Goal: Task Accomplishment & Management: Complete application form

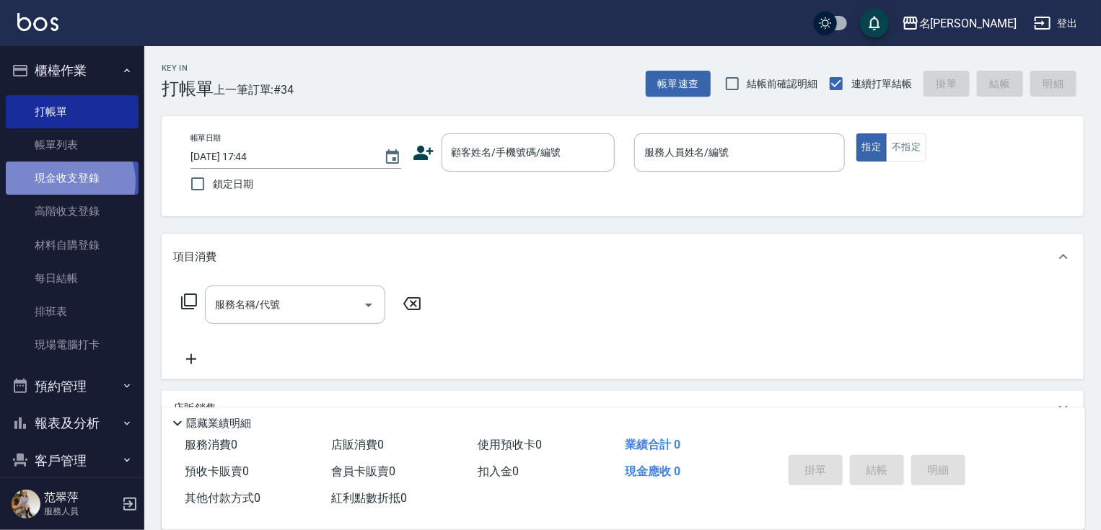
click at [66, 182] on link "現金收支登錄" at bounding box center [72, 178] width 133 height 33
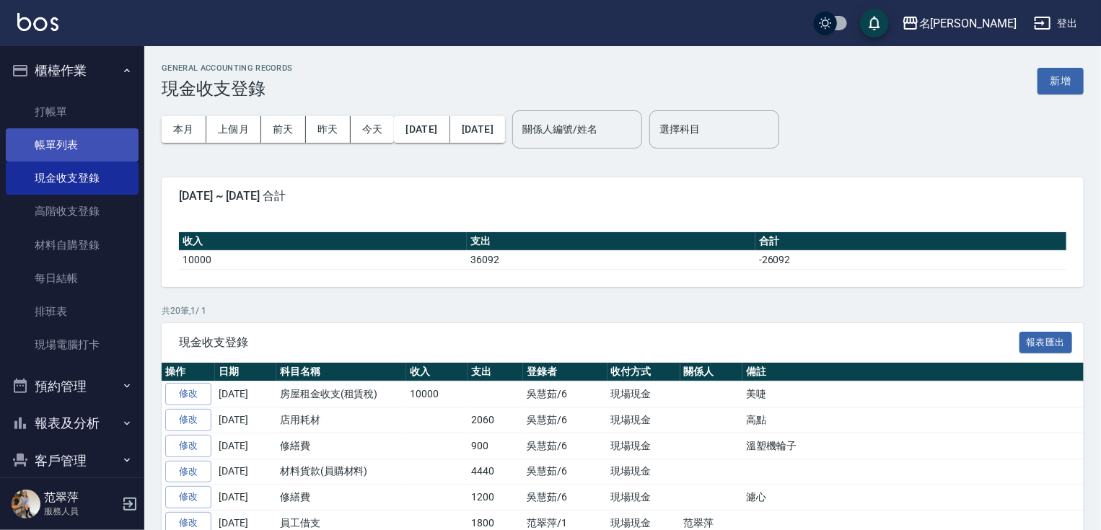
click at [81, 138] on link "帳單列表" at bounding box center [72, 144] width 133 height 33
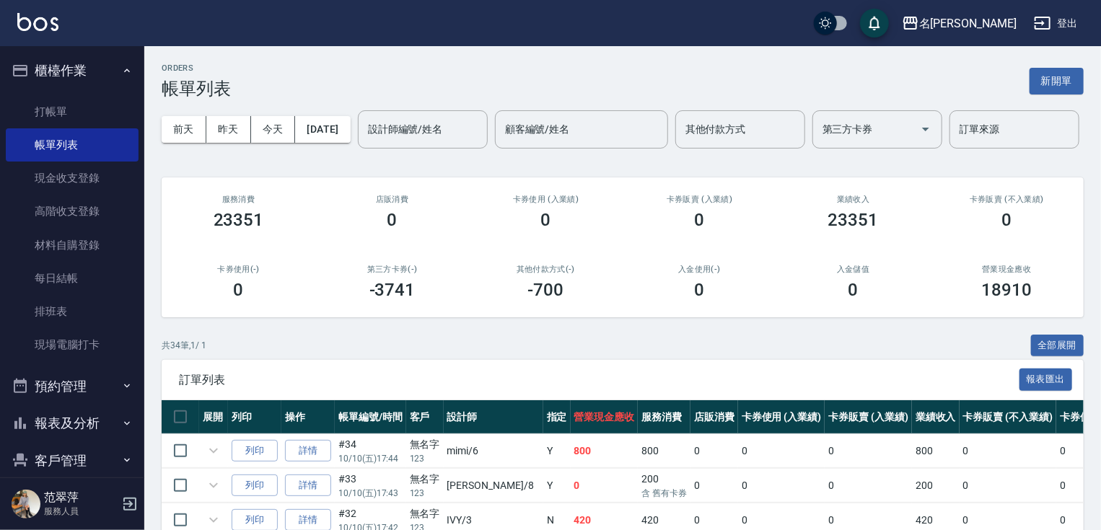
click at [358, 149] on div "設計師編號/姓名 設計師編號/姓名" at bounding box center [423, 129] width 130 height 38
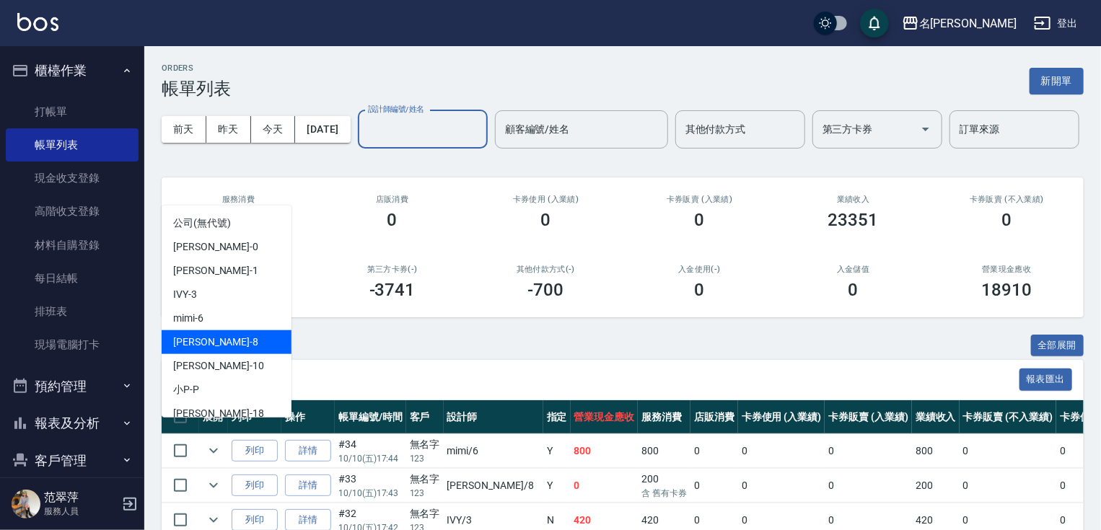
click at [222, 341] on div "曉容 -8" at bounding box center [227, 342] width 130 height 24
type input "曉容-8"
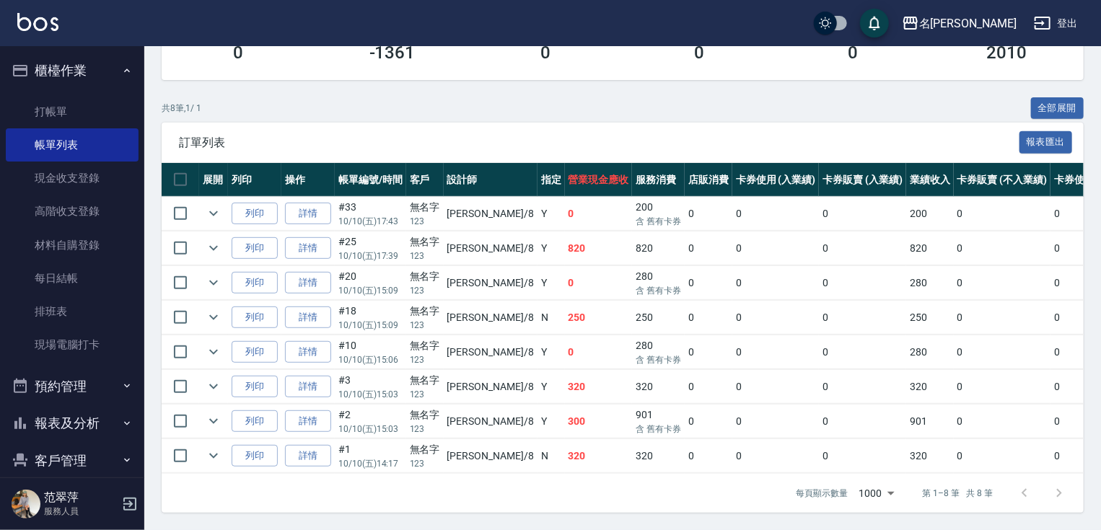
scroll to position [278, 0]
click at [46, 120] on link "打帳單" at bounding box center [72, 111] width 133 height 33
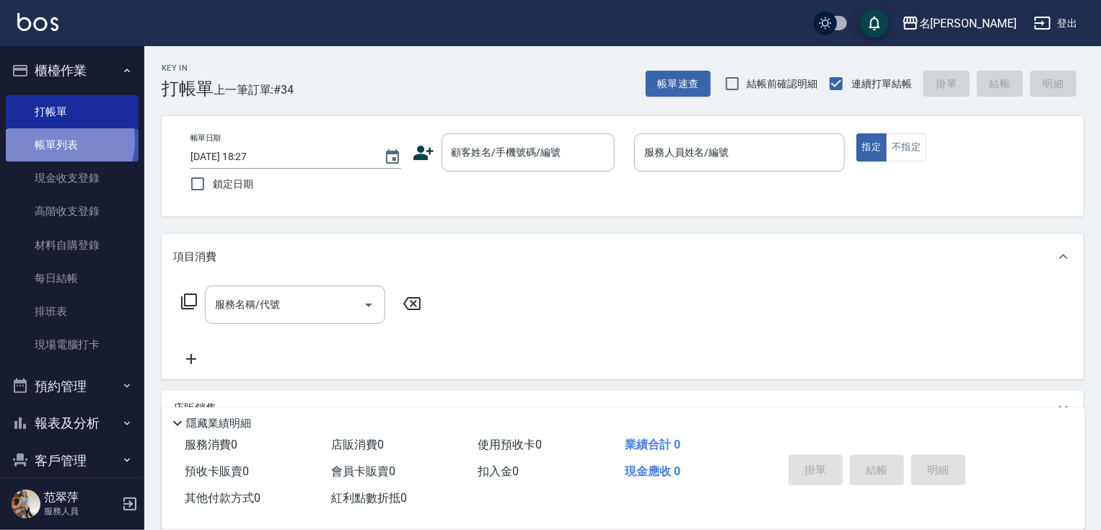
click at [50, 141] on link "帳單列表" at bounding box center [72, 144] width 133 height 33
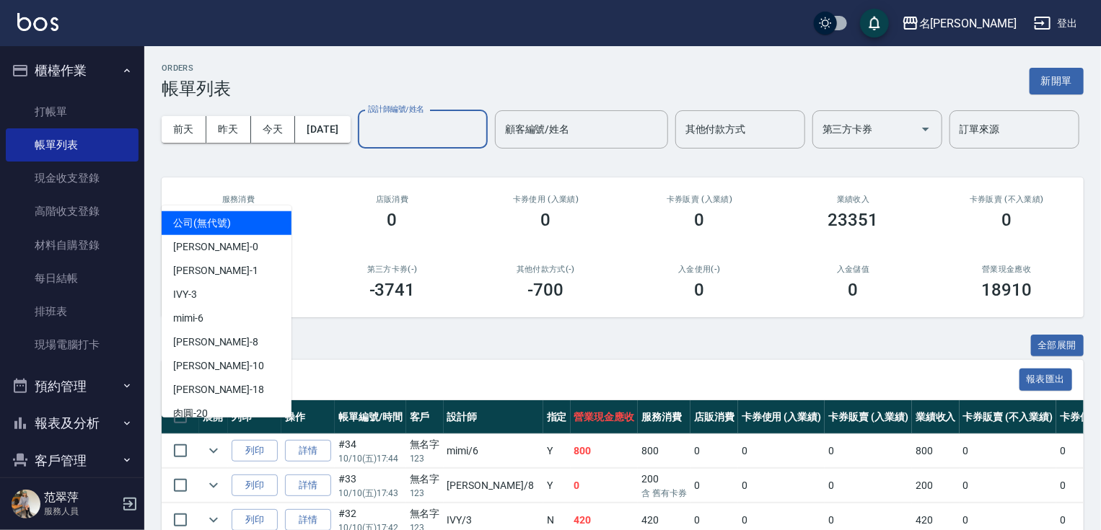
click at [364, 142] on input "設計師編號/姓名" at bounding box center [422, 129] width 117 height 25
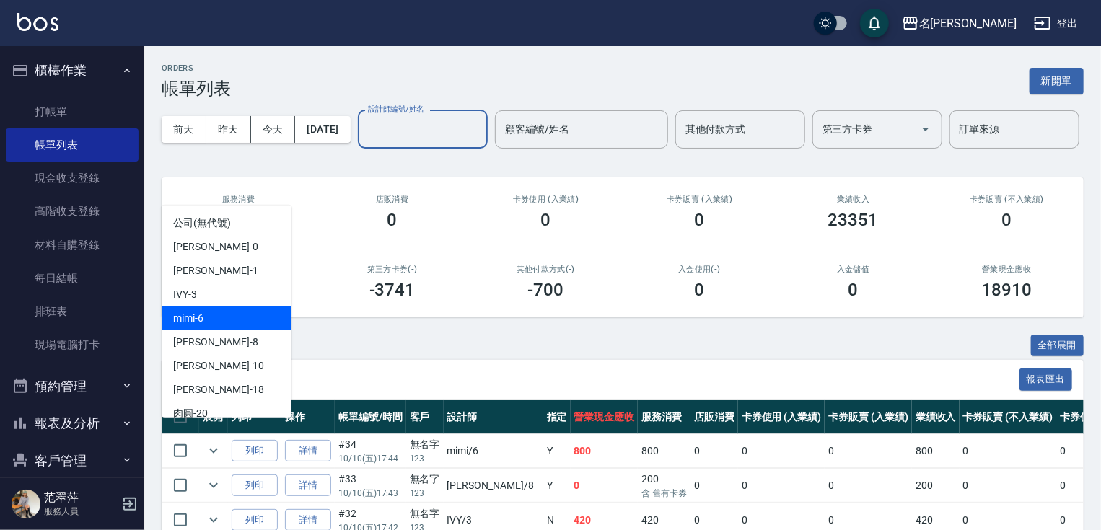
click at [217, 312] on div "mimi -6" at bounding box center [227, 319] width 130 height 24
type input "mimi-6"
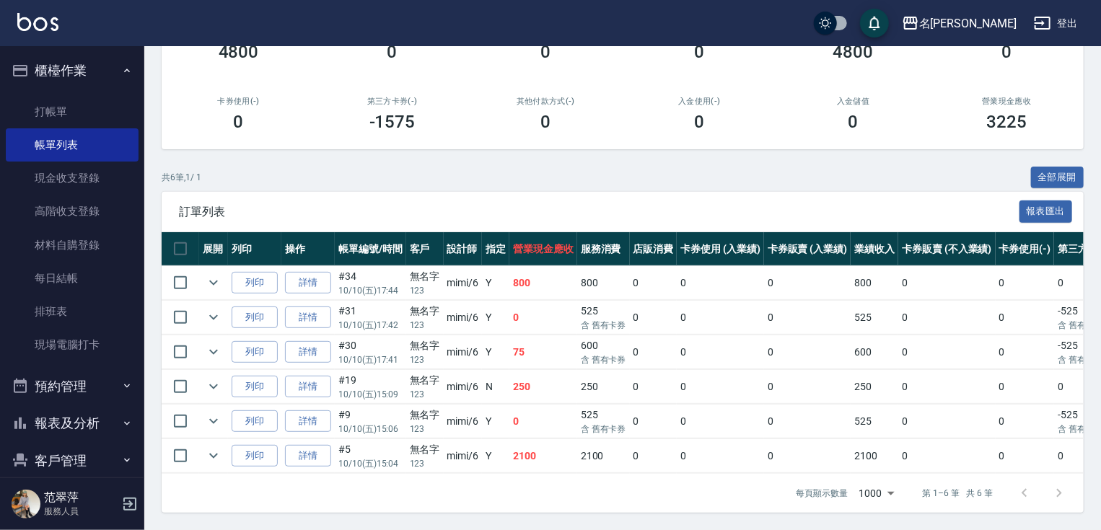
scroll to position [211, 0]
click at [61, 113] on link "打帳單" at bounding box center [72, 111] width 133 height 33
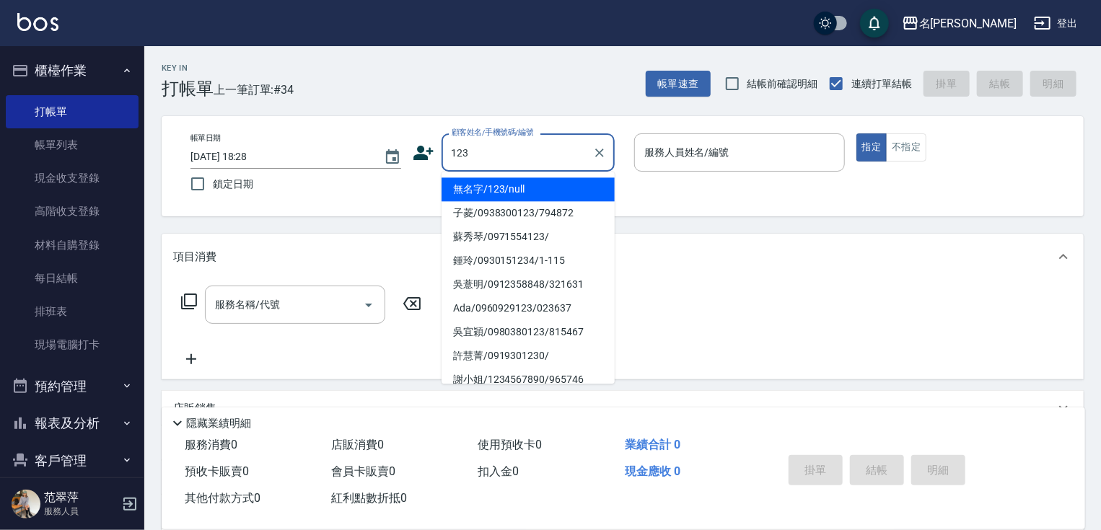
click at [563, 188] on li "無名字/123/null" at bounding box center [528, 189] width 173 height 24
type input "無名字/123/null"
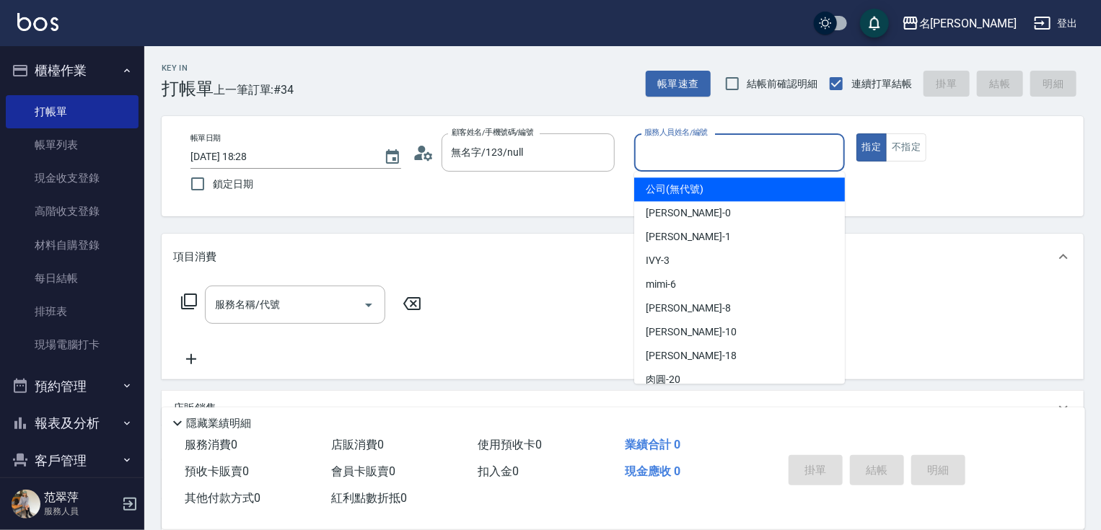
click at [669, 157] on input "服務人員姓名/編號" at bounding box center [740, 152] width 198 height 25
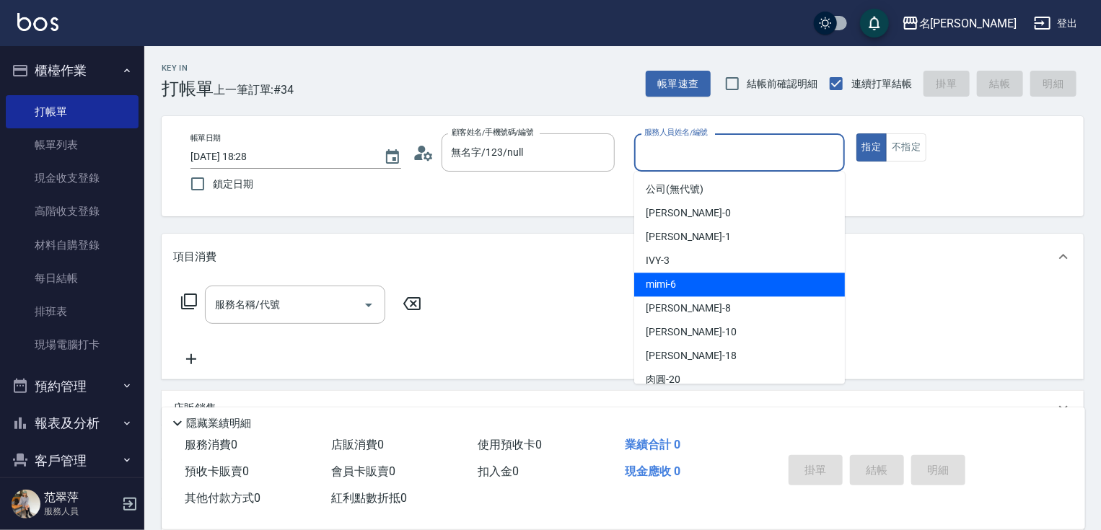
click at [694, 282] on div "mimi -6" at bounding box center [739, 285] width 211 height 24
type input "mimi-6"
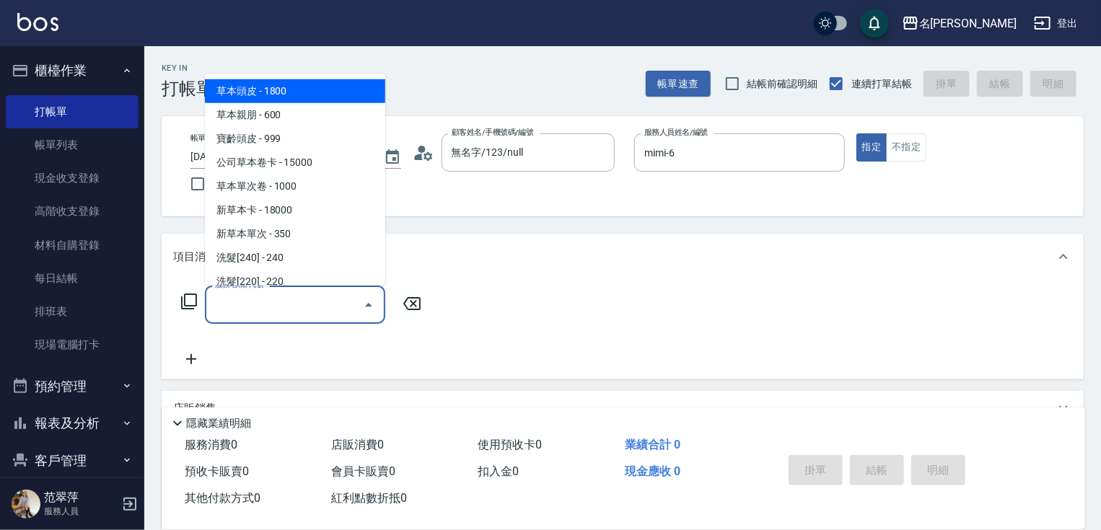
click at [294, 300] on input "服務名稱/代號" at bounding box center [284, 304] width 146 height 25
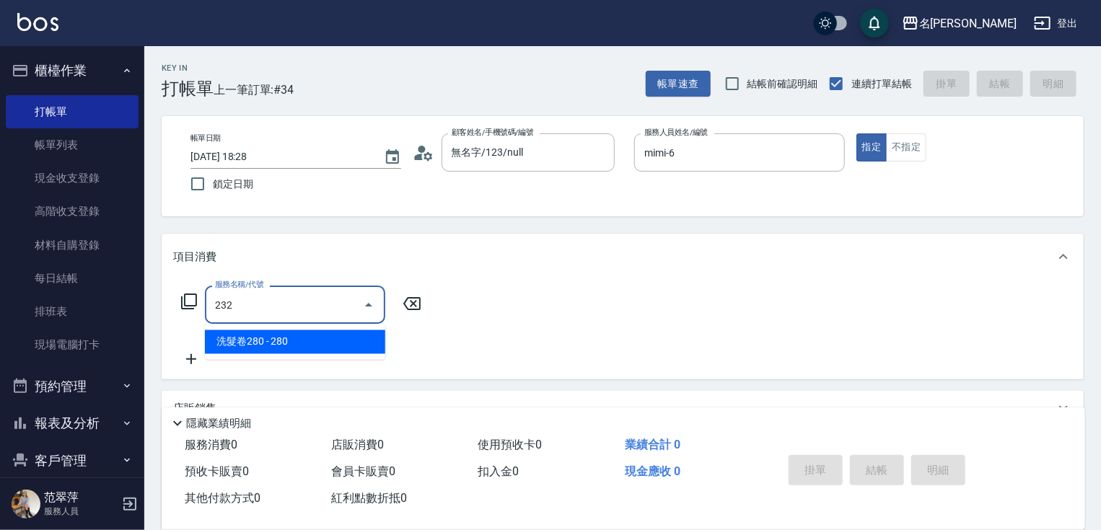
type input "洗髮卷280(232)"
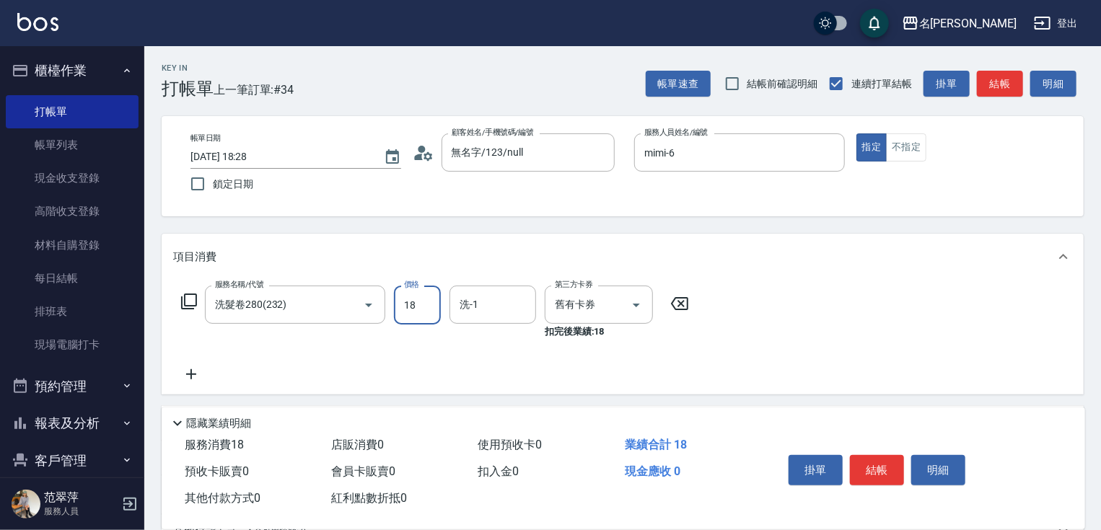
click at [416, 306] on input "18" at bounding box center [417, 305] width 47 height 39
type input "280"
type input "6"
type input "小慧-18"
click at [873, 470] on button "結帳" at bounding box center [877, 470] width 54 height 30
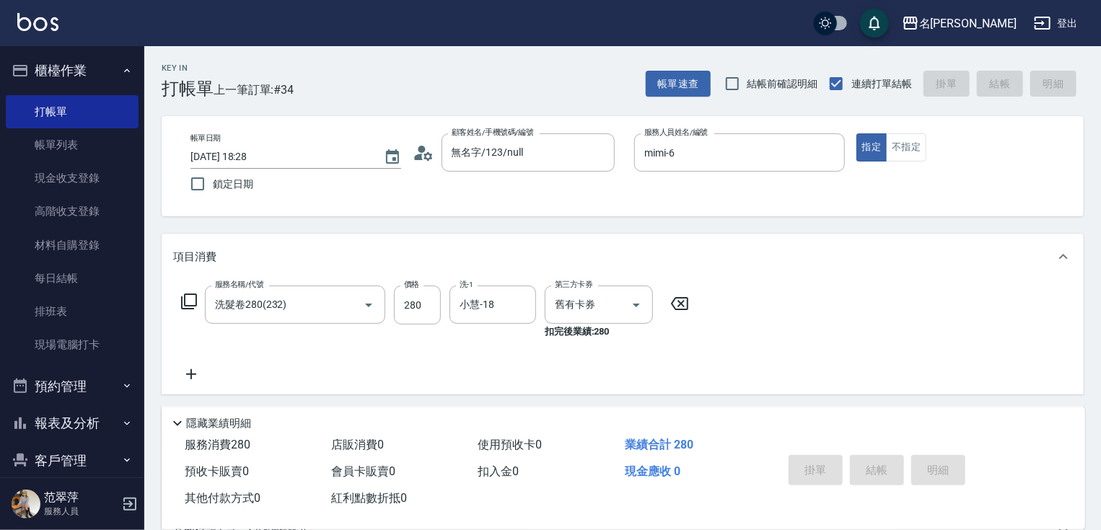
type input "[DATE] 18:50"
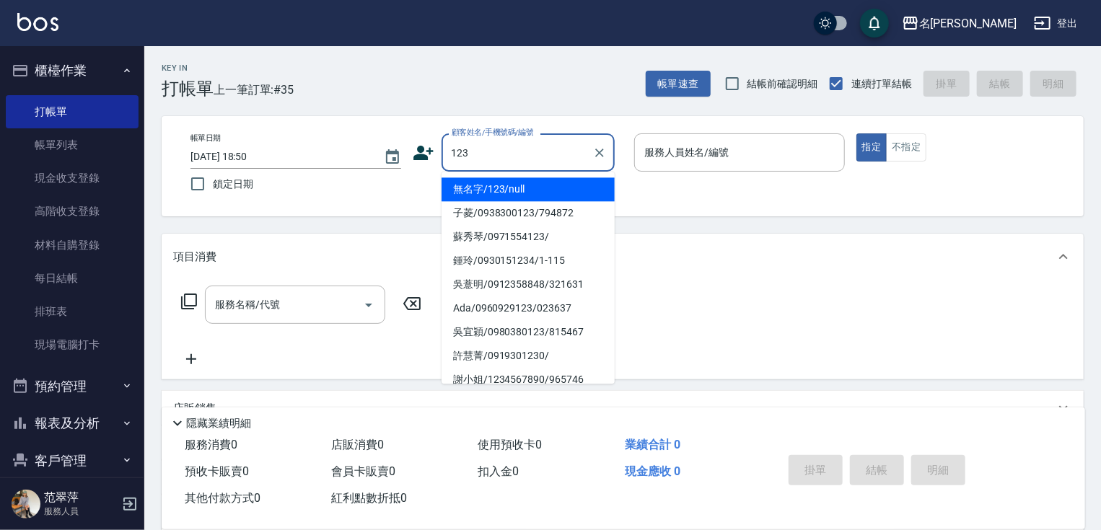
click at [536, 188] on li "無名字/123/null" at bounding box center [528, 189] width 173 height 24
type input "無名字/123/null"
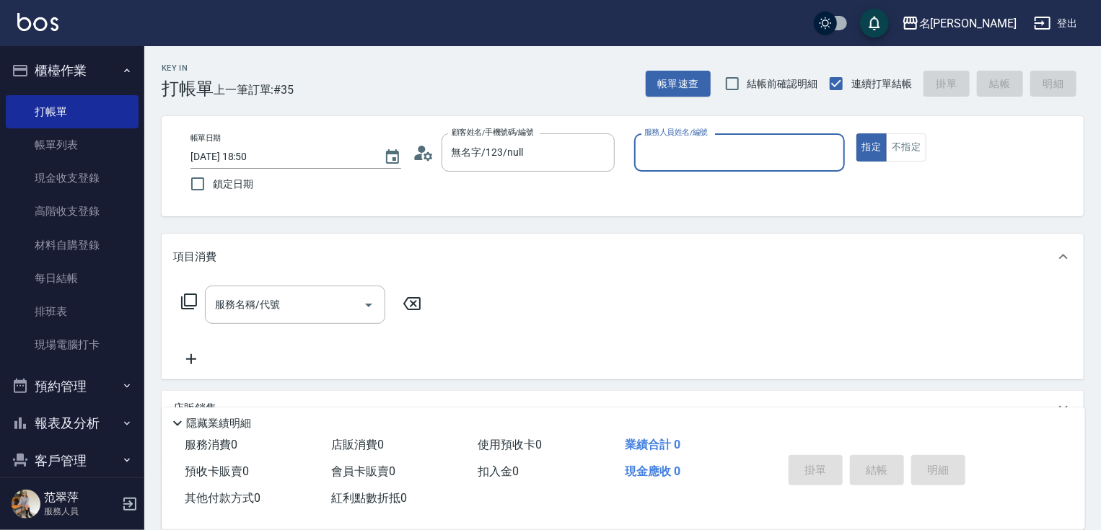
click at [666, 147] on input "服務人員姓名/編號" at bounding box center [740, 152] width 198 height 25
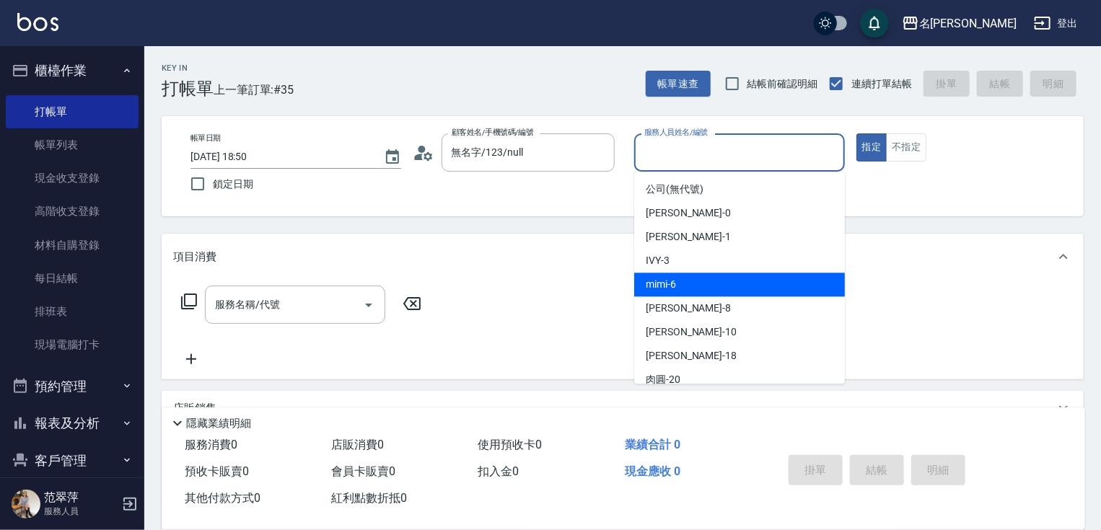
click at [667, 286] on span "mimi -6" at bounding box center [661, 284] width 30 height 15
type input "mimi-6"
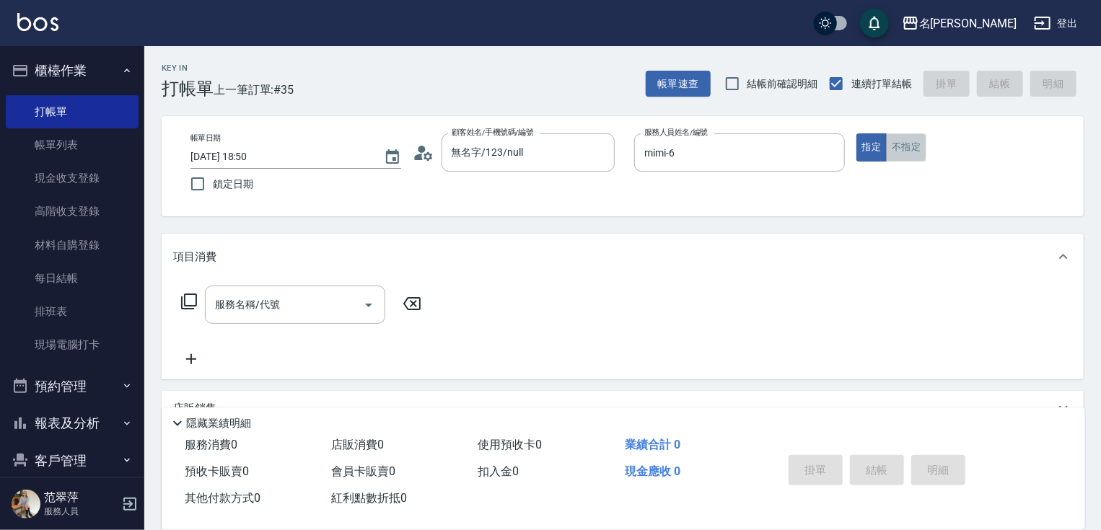
click at [916, 135] on button "不指定" at bounding box center [906, 147] width 40 height 28
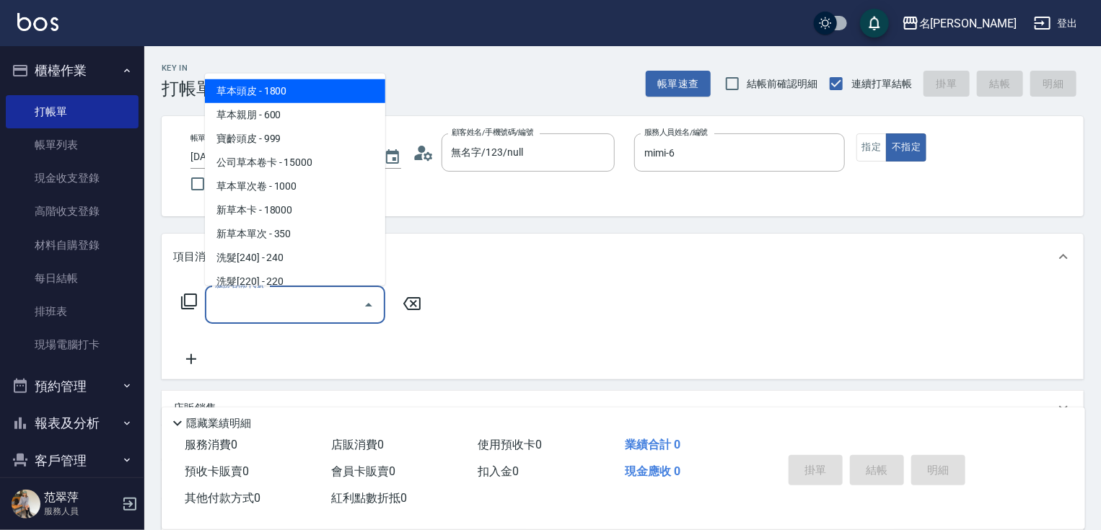
click at [294, 305] on input "服務名稱/代號" at bounding box center [284, 304] width 146 height 25
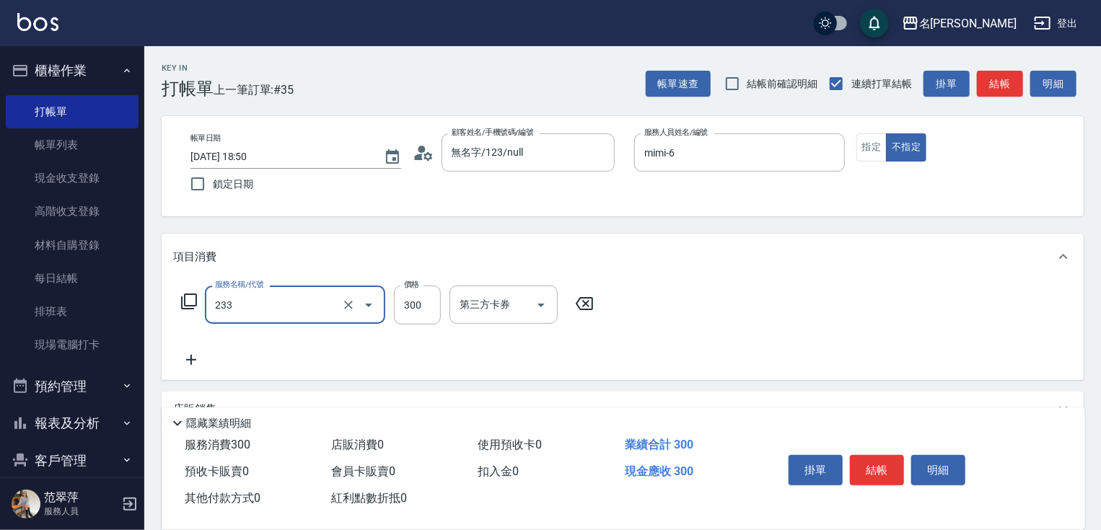
type input "洗髮300(233)"
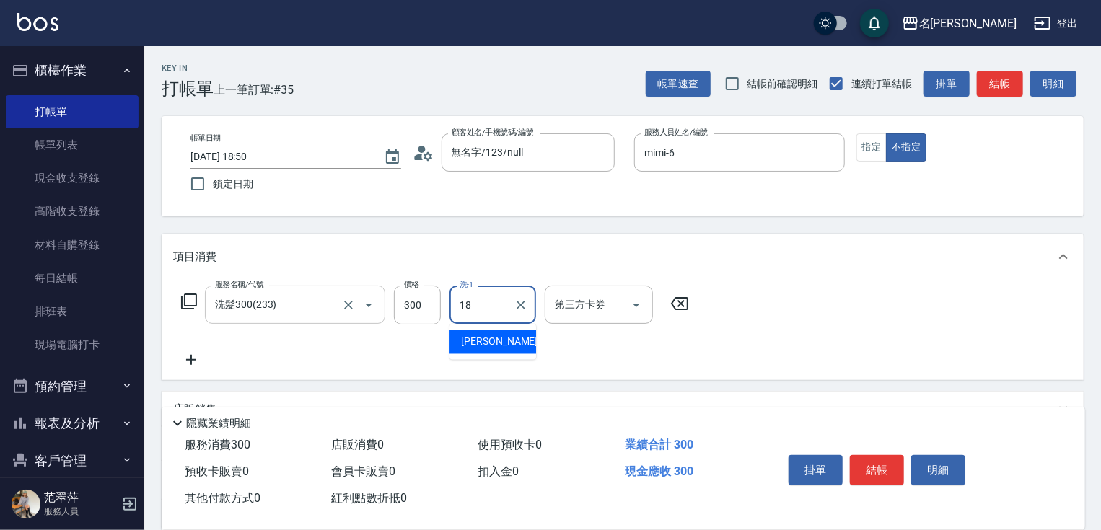
type input "小慧-18"
click at [185, 363] on icon at bounding box center [191, 359] width 36 height 17
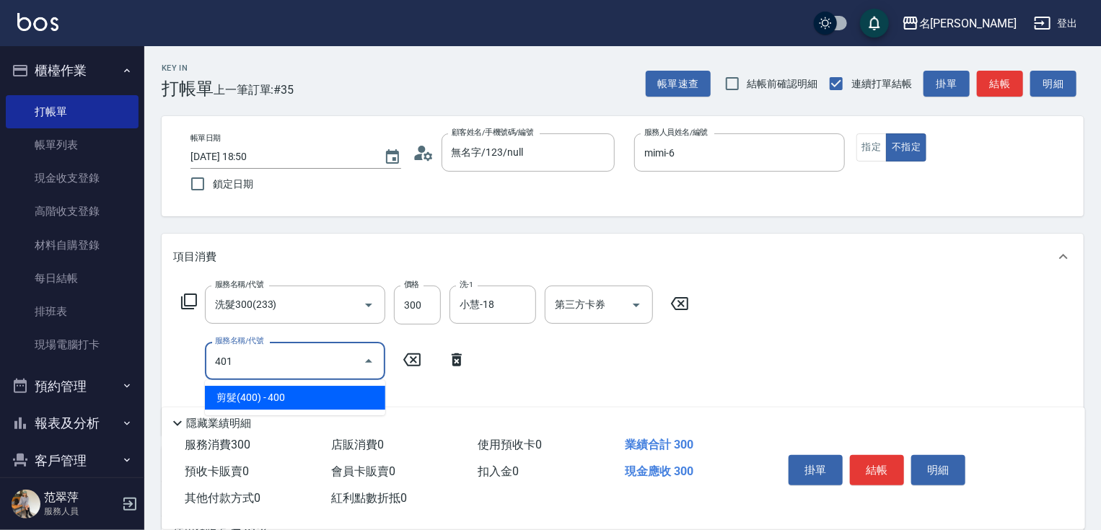
type input "剪髮(400)(401)"
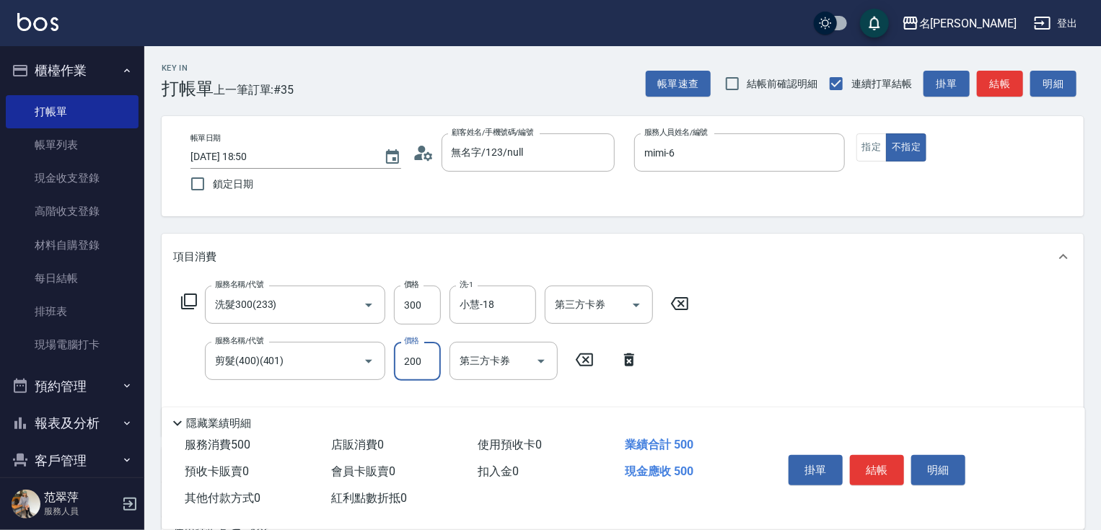
scroll to position [232, 0]
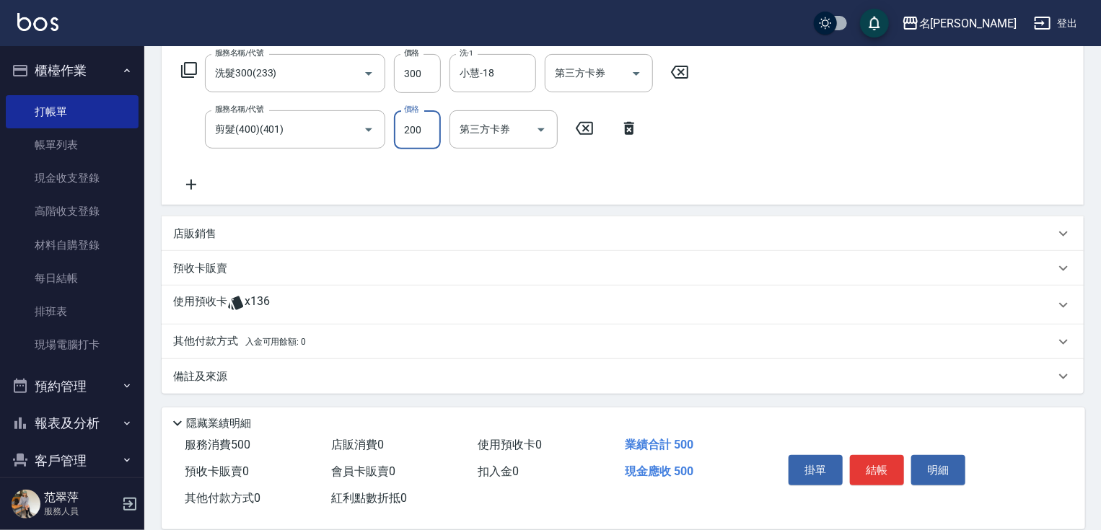
type input "200"
click at [193, 185] on icon at bounding box center [191, 185] width 10 height 10
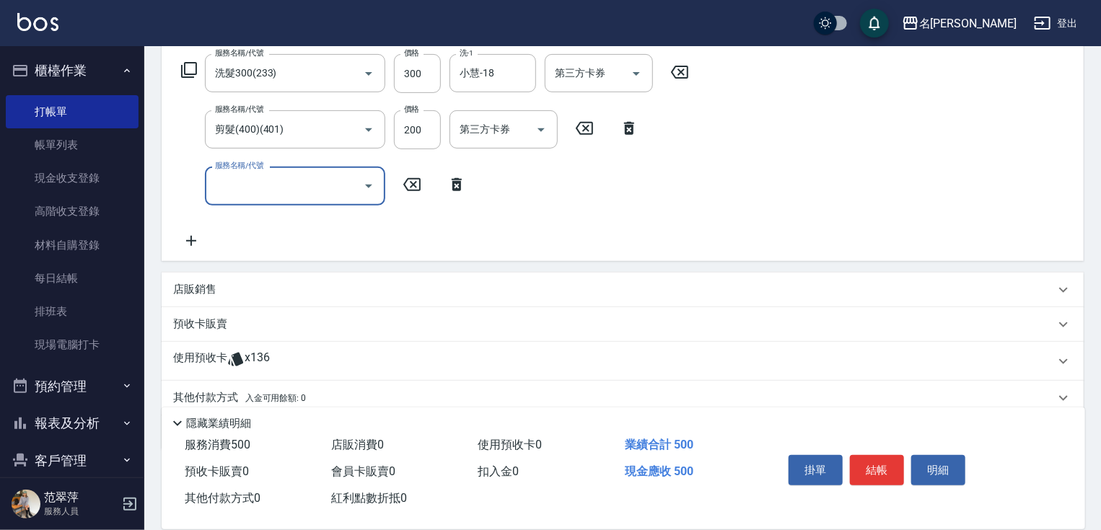
click at [224, 185] on input "服務名稱/代號" at bounding box center [284, 185] width 146 height 25
type input "潤絲20(801)"
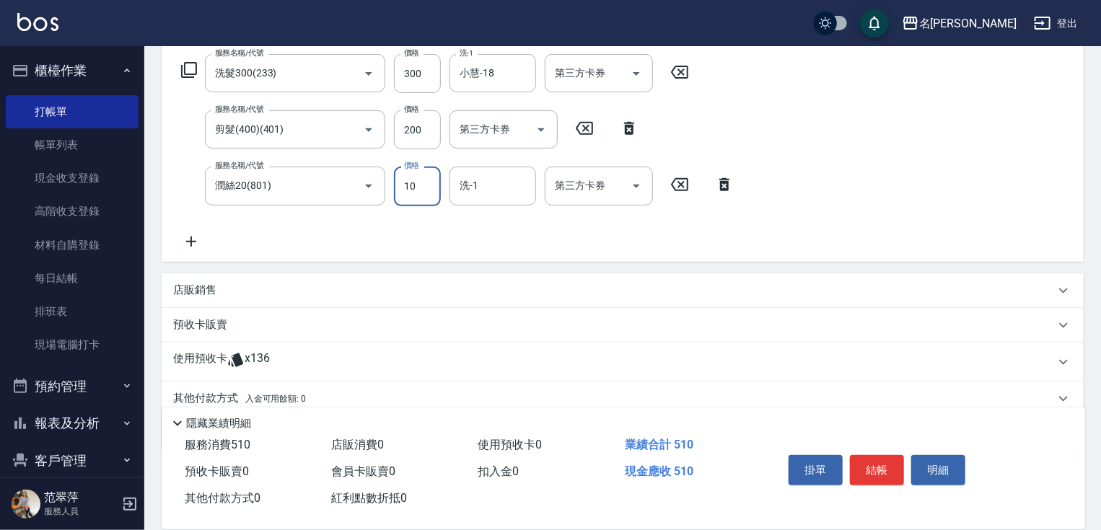
type input "10"
type input "小慧-18"
click at [882, 479] on button "結帳" at bounding box center [877, 470] width 54 height 30
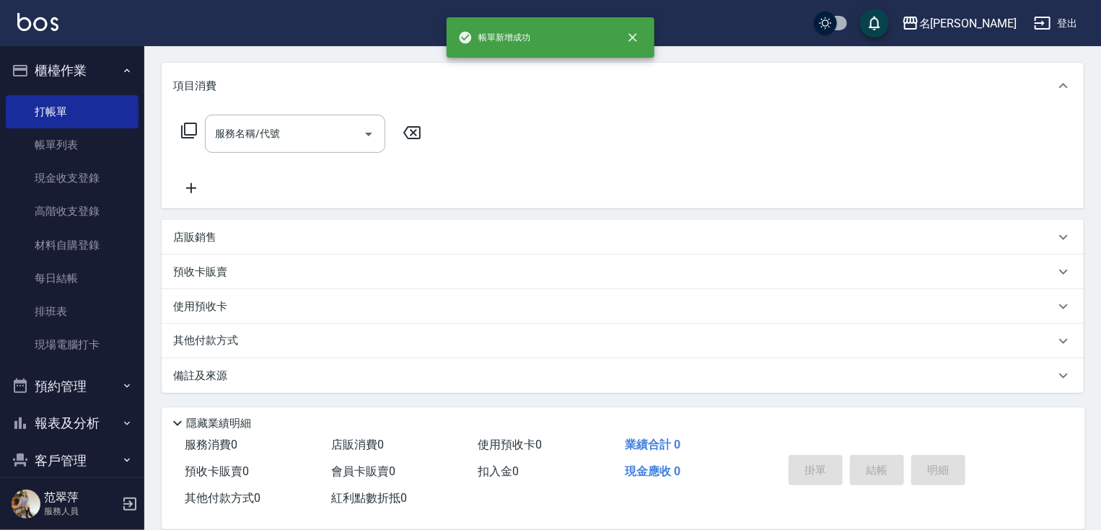
scroll to position [0, 0]
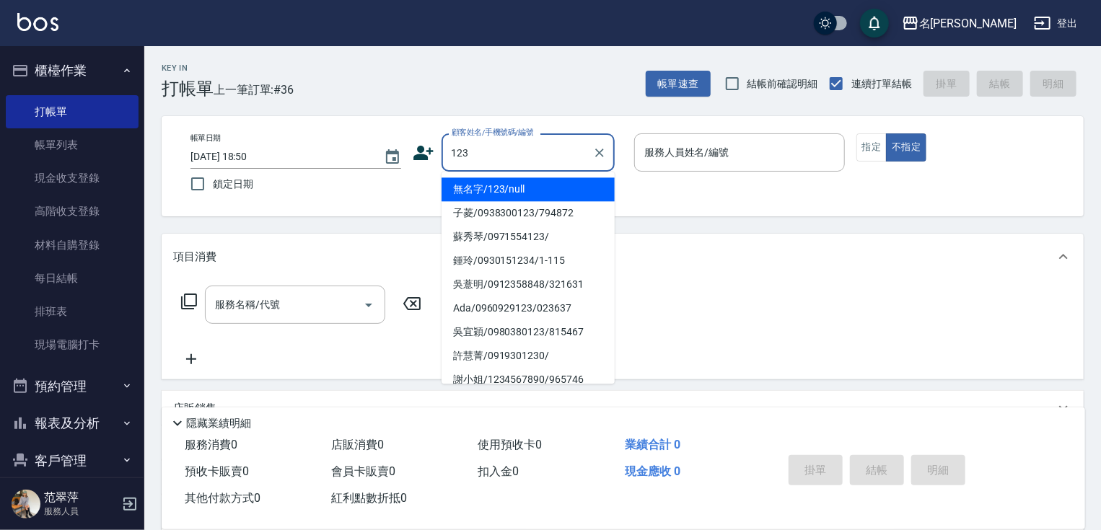
click at [533, 188] on li "無名字/123/null" at bounding box center [528, 189] width 173 height 24
type input "無名字/123/null"
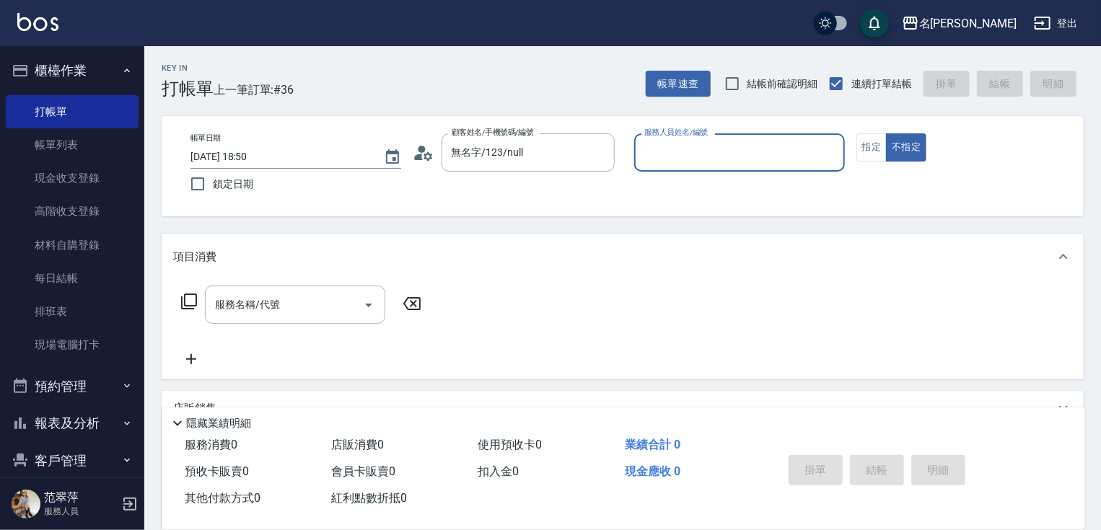
click at [672, 154] on input "服務人員姓名/編號" at bounding box center [740, 152] width 198 height 25
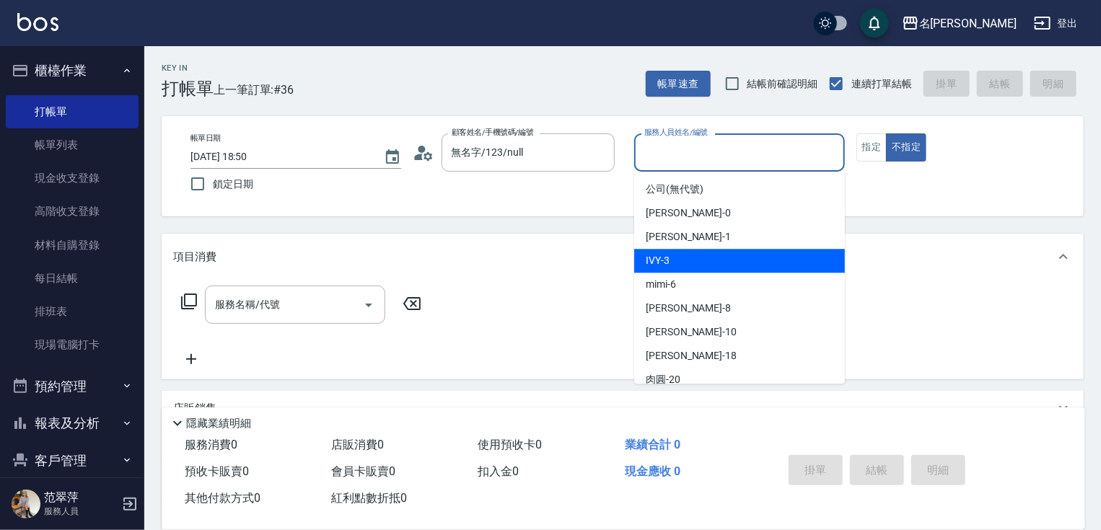
click at [680, 262] on div "IVY -3" at bounding box center [739, 261] width 211 height 24
type input "IVY-3"
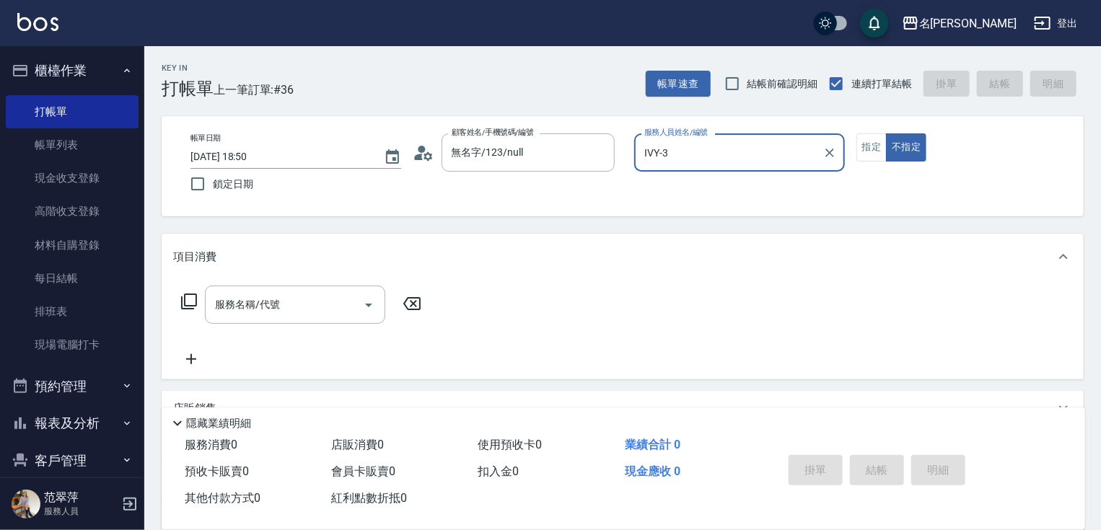
drag, startPoint x: 867, startPoint y: 148, endPoint x: 853, endPoint y: 149, distance: 13.8
click at [866, 148] on button "指定" at bounding box center [871, 147] width 31 height 28
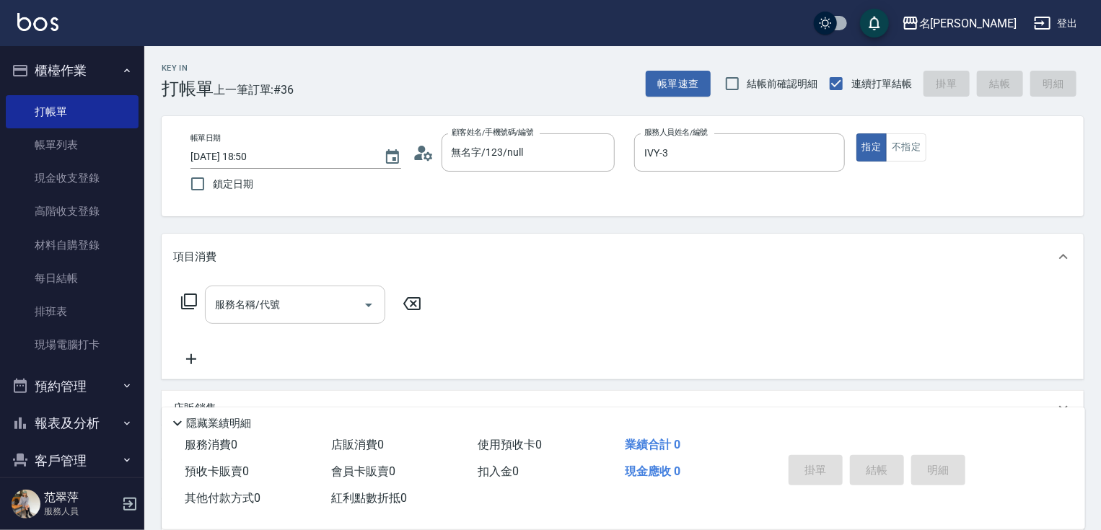
click at [329, 295] on input "服務名稱/代號" at bounding box center [284, 304] width 146 height 25
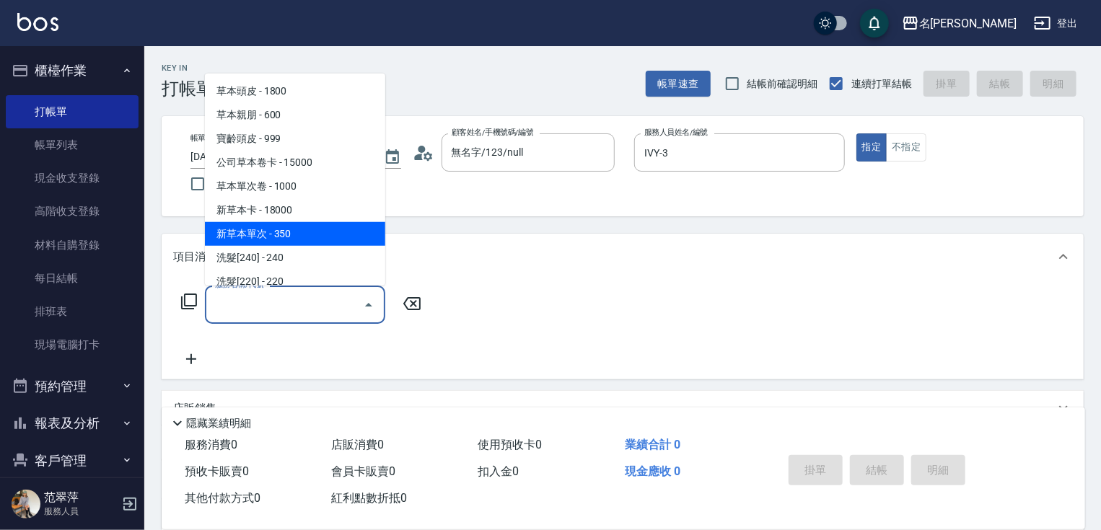
scroll to position [58, 0]
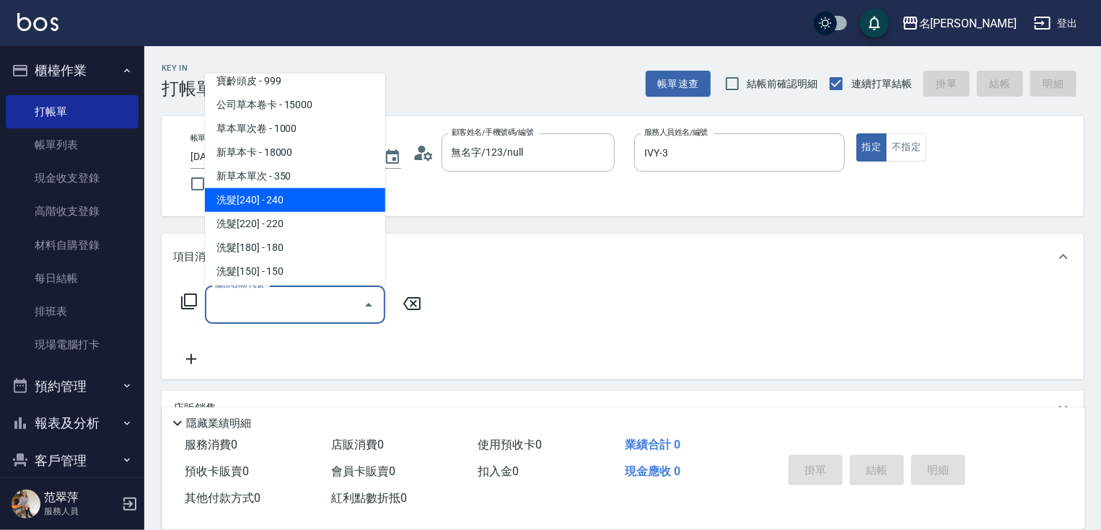
drag, startPoint x: 299, startPoint y: 197, endPoint x: 387, endPoint y: 255, distance: 105.6
click at [299, 197] on span "洗髮[240] - 240" at bounding box center [295, 200] width 180 height 24
type input "洗髮[240](200)"
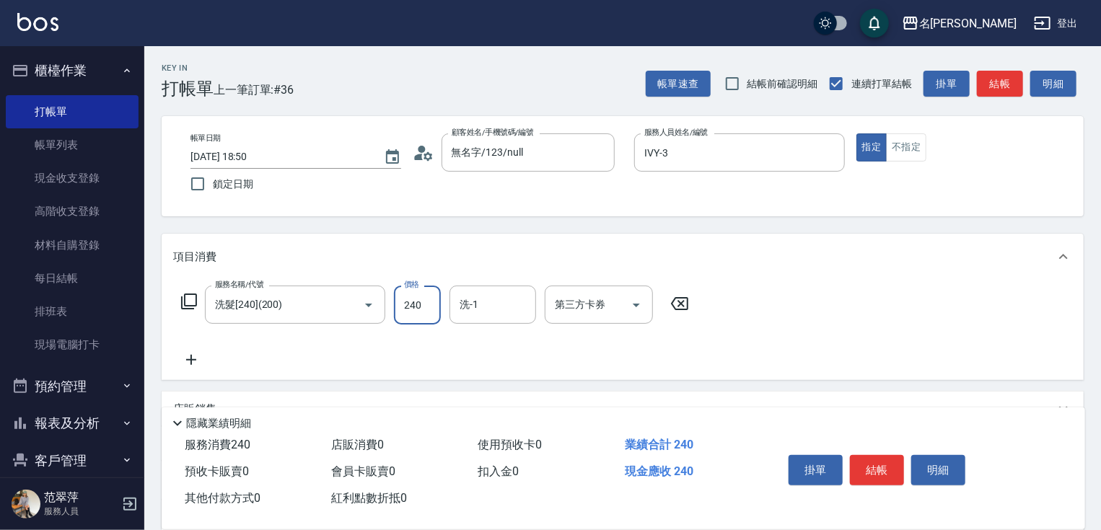
click at [419, 312] on input "240" at bounding box center [417, 305] width 47 height 39
type input "250"
type input "IVY-3"
click at [197, 361] on icon at bounding box center [191, 359] width 36 height 17
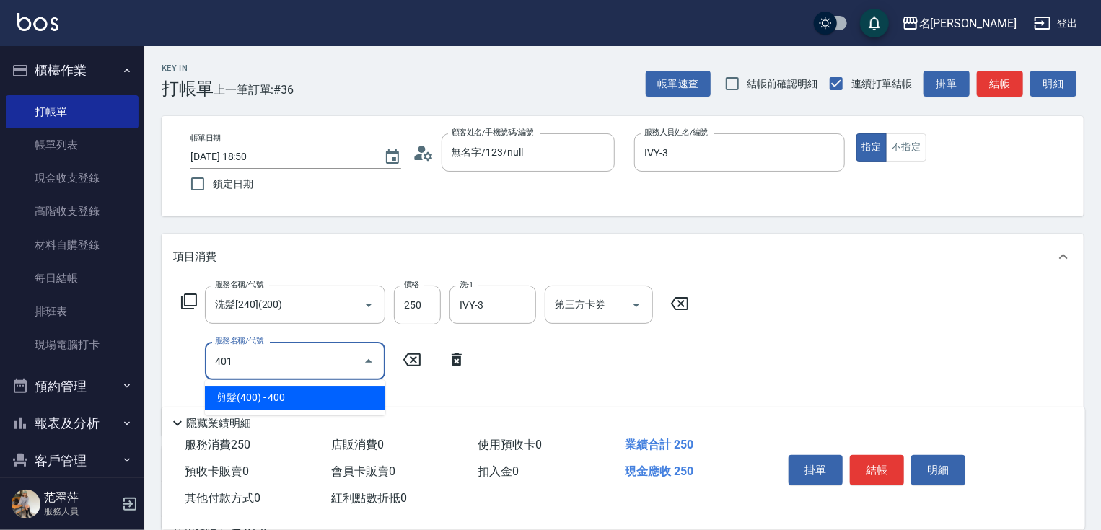
type input "剪髮(400)(401)"
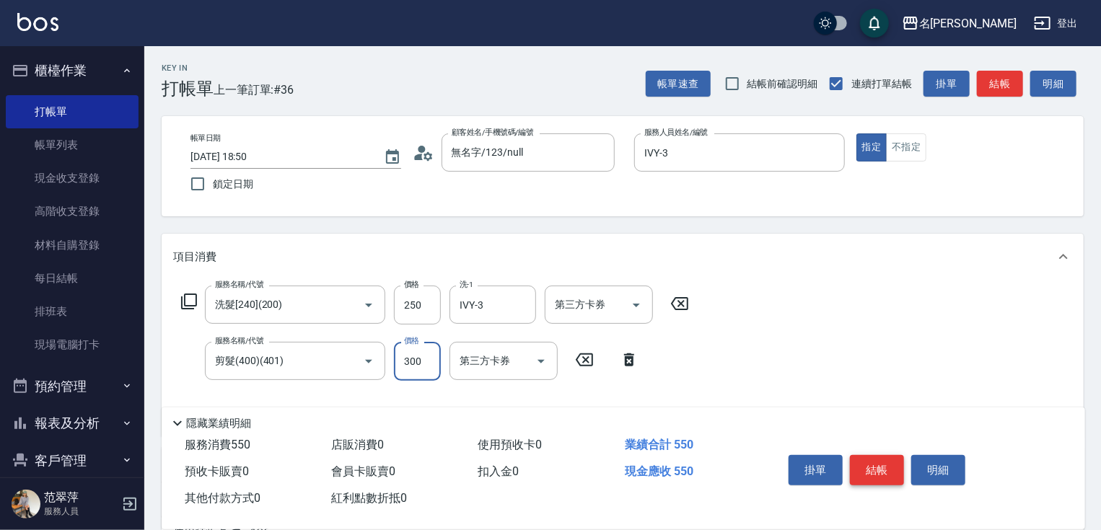
type input "300"
click at [882, 465] on button "結帳" at bounding box center [877, 470] width 54 height 30
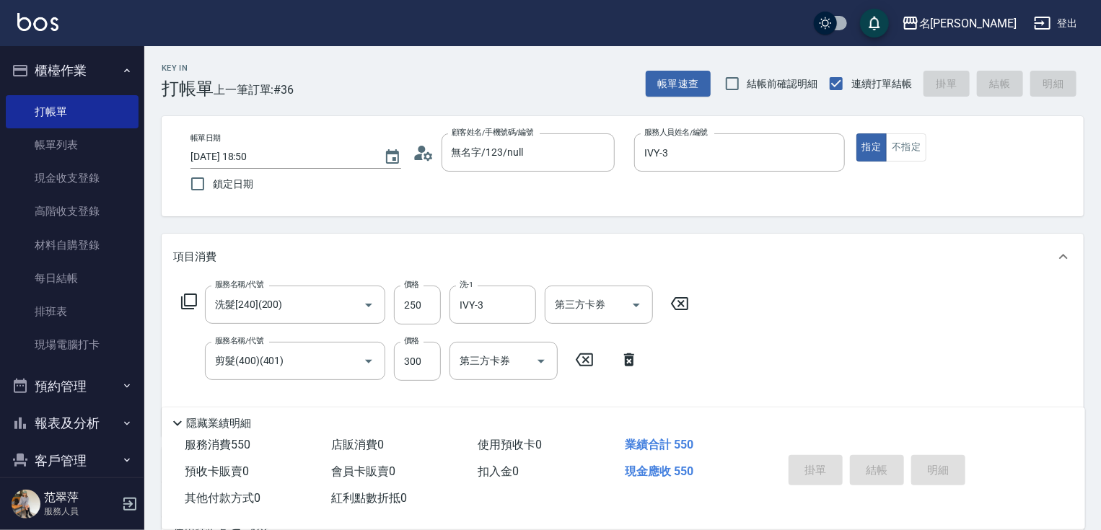
type input "[DATE] 18:51"
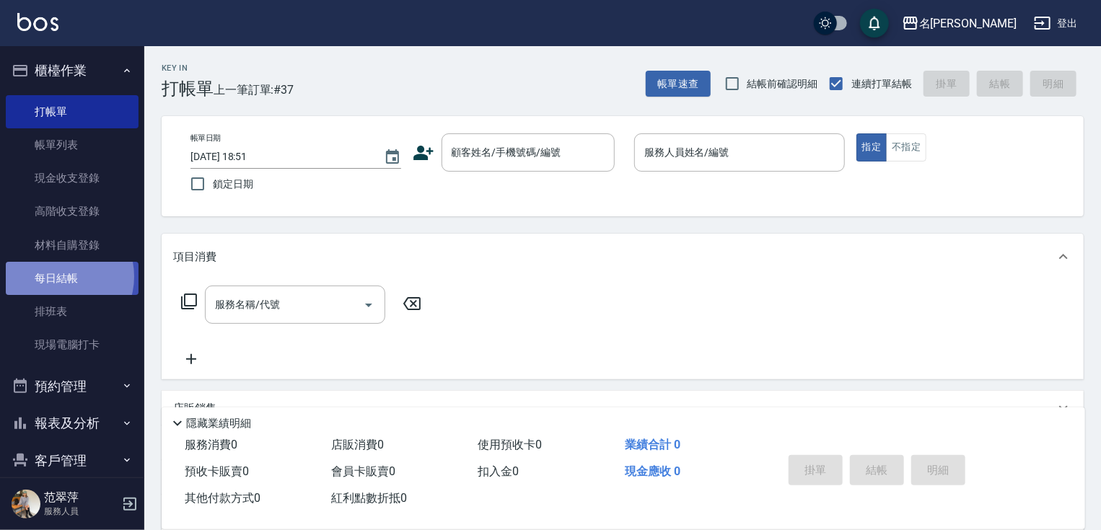
click at [61, 277] on link "每日結帳" at bounding box center [72, 278] width 133 height 33
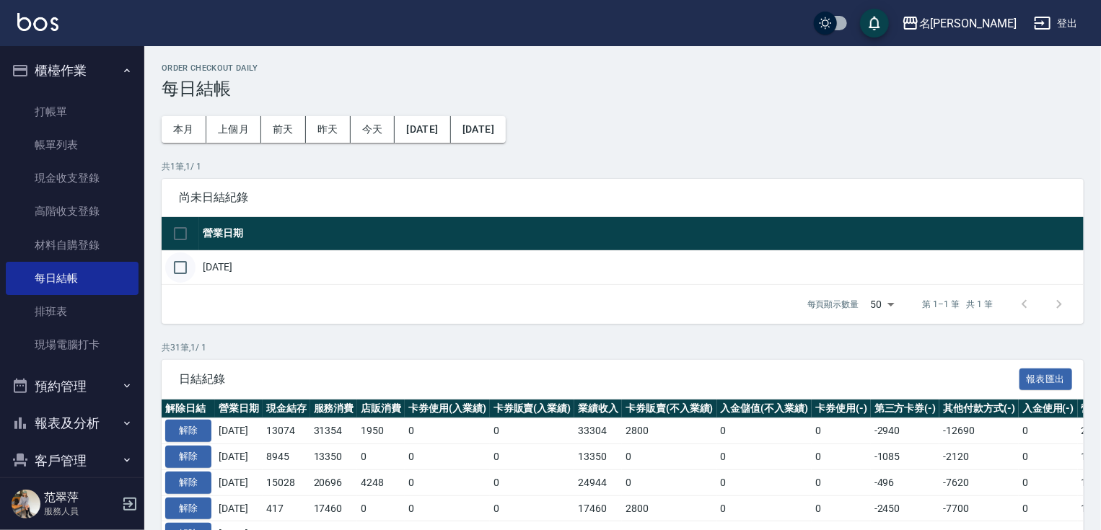
click at [189, 274] on input "checkbox" at bounding box center [180, 267] width 30 height 30
checkbox input "true"
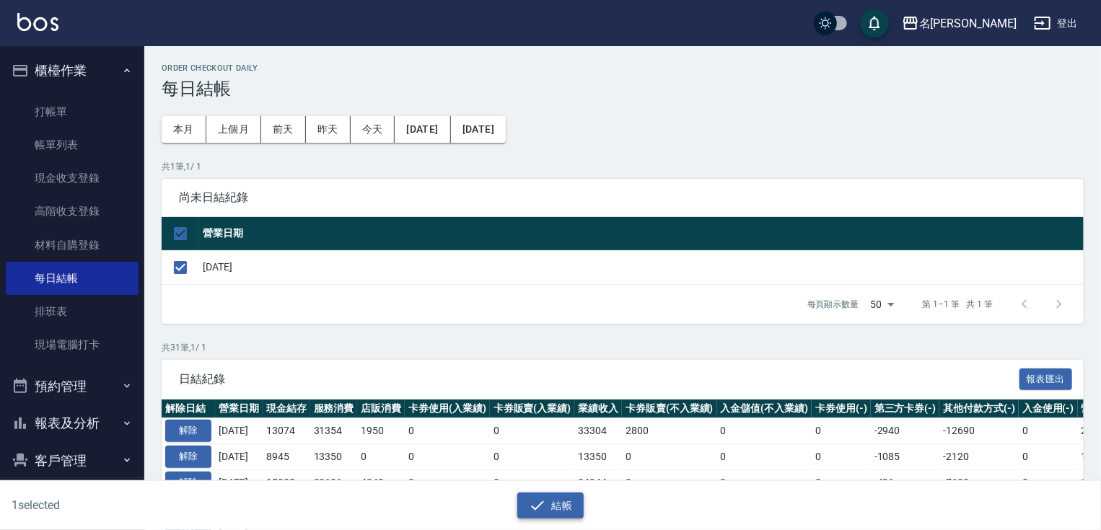
click at [541, 495] on button "結帳" at bounding box center [550, 506] width 67 height 27
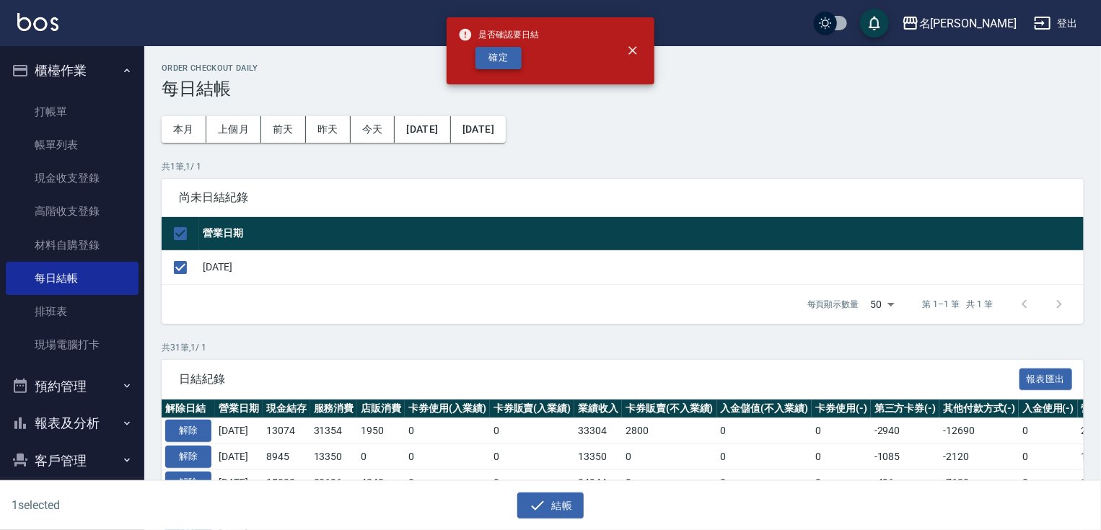
click at [511, 56] on button "確定" at bounding box center [498, 58] width 46 height 22
checkbox input "false"
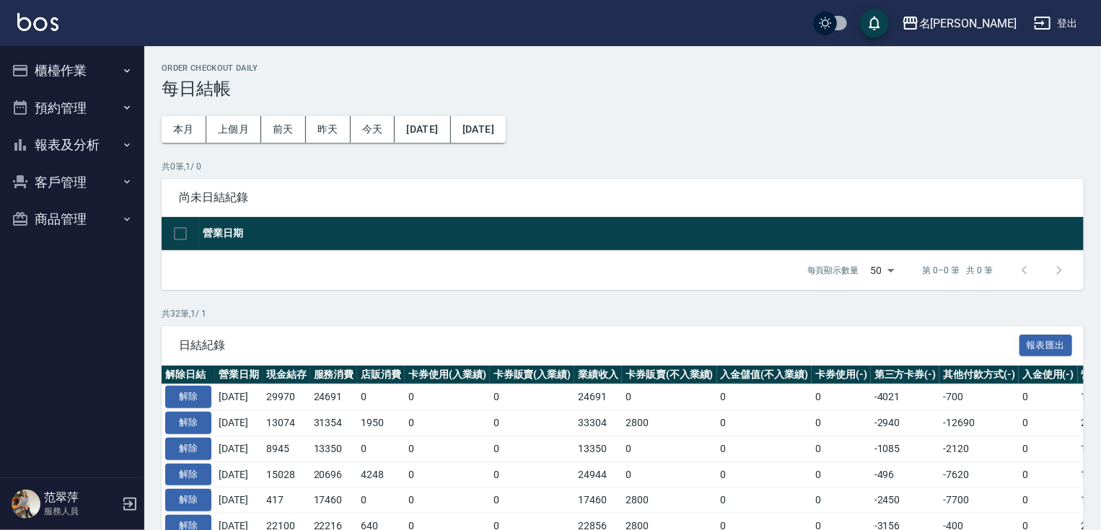
click at [71, 66] on button "櫃檯作業" at bounding box center [72, 71] width 133 height 38
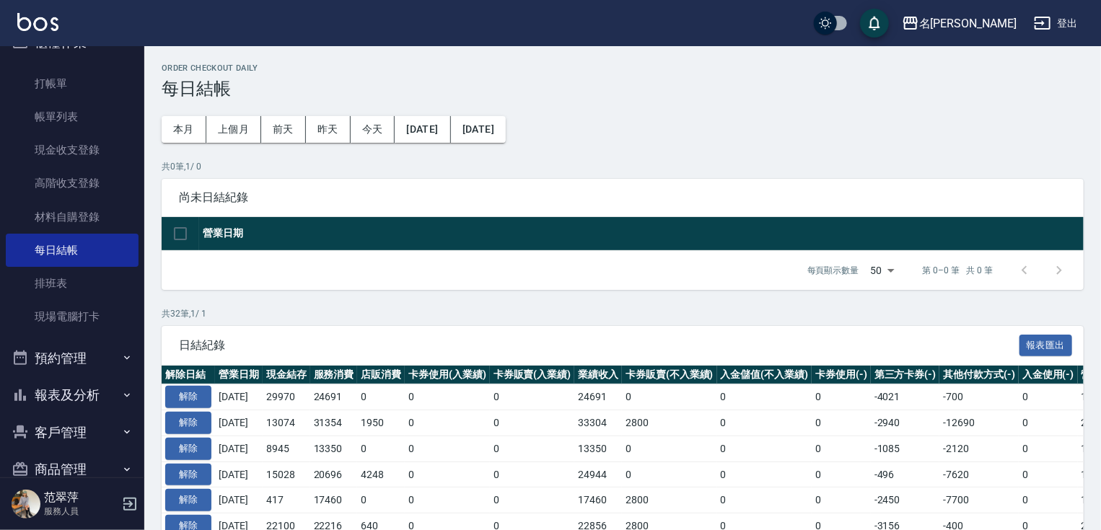
scroll to position [55, 0]
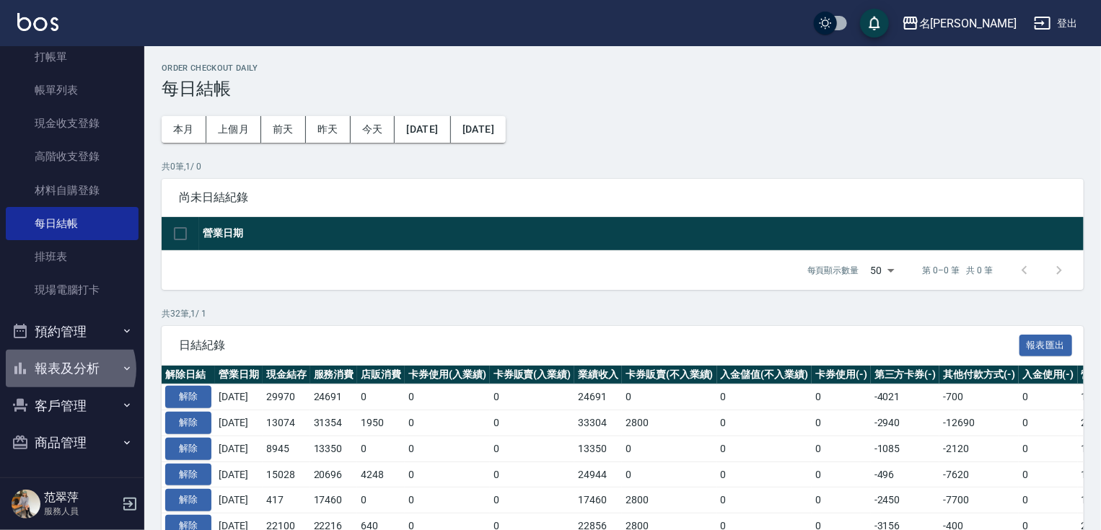
click at [69, 369] on button "報表及分析" at bounding box center [72, 369] width 133 height 38
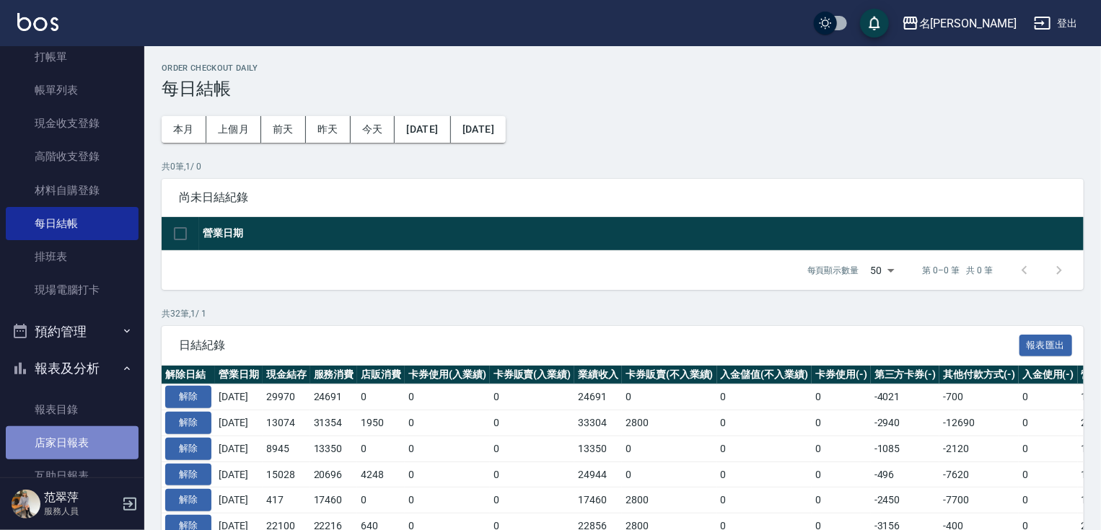
click at [80, 439] on link "店家日報表" at bounding box center [72, 442] width 133 height 33
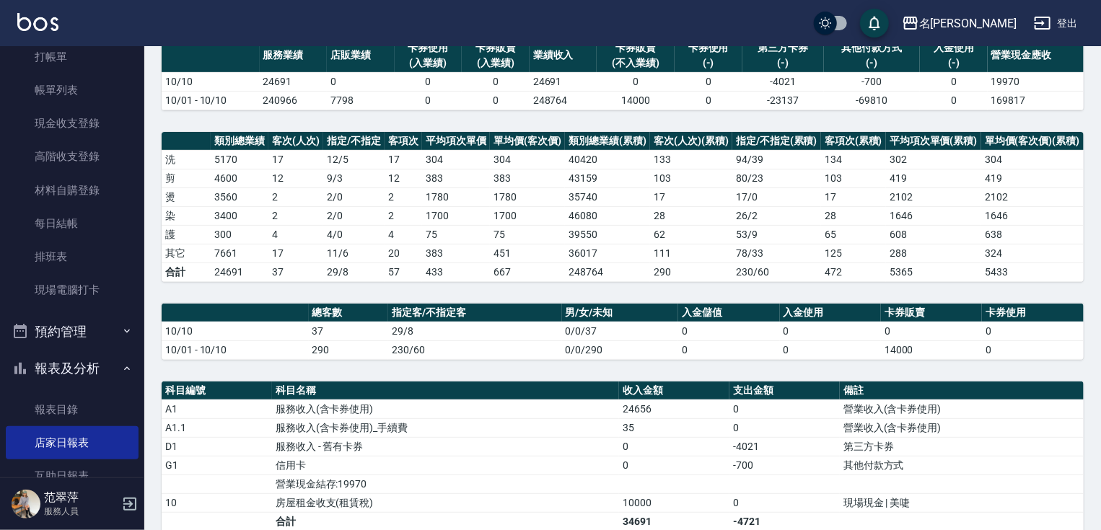
scroll to position [138, 0]
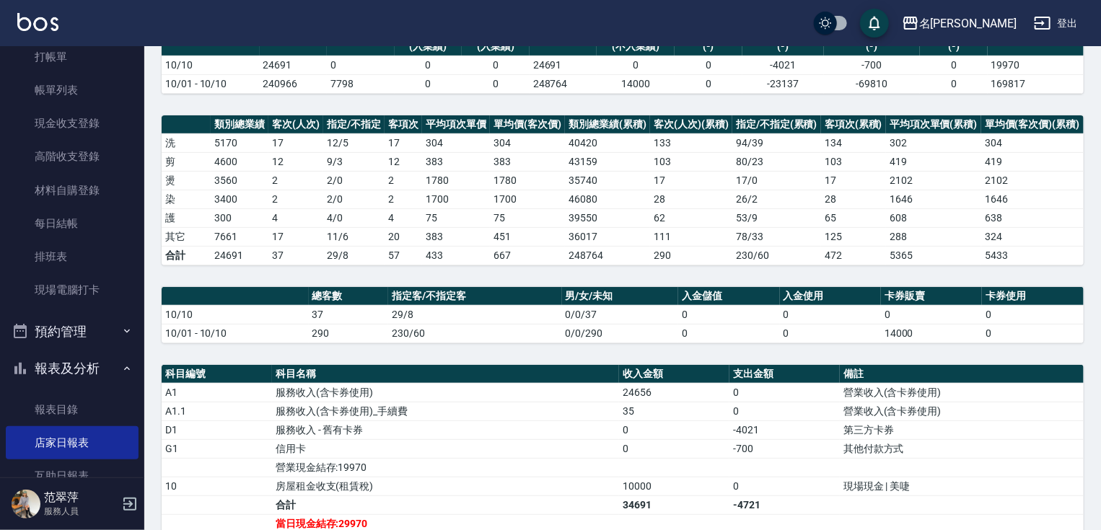
click at [1100, 66] on html "名留竹林 登出 櫃檯作業 打帳單 帳單列表 現金收支登錄 高階收支登錄 材料自購登錄 每日結帳 排班表 現場電腦打卡 預約管理 預約管理 單日預約紀錄 單週預…" at bounding box center [550, 292] width 1101 height 860
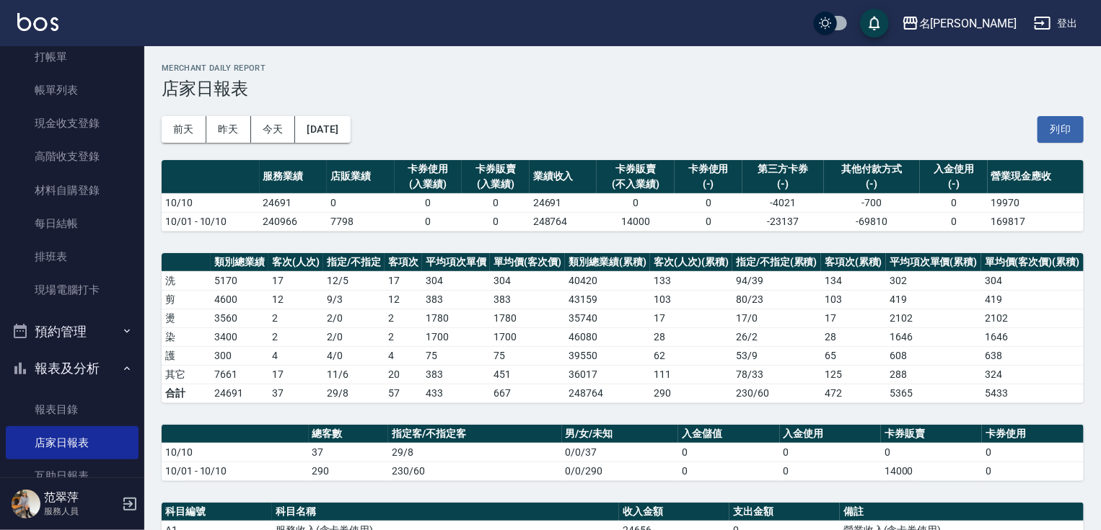
scroll to position [0, 0]
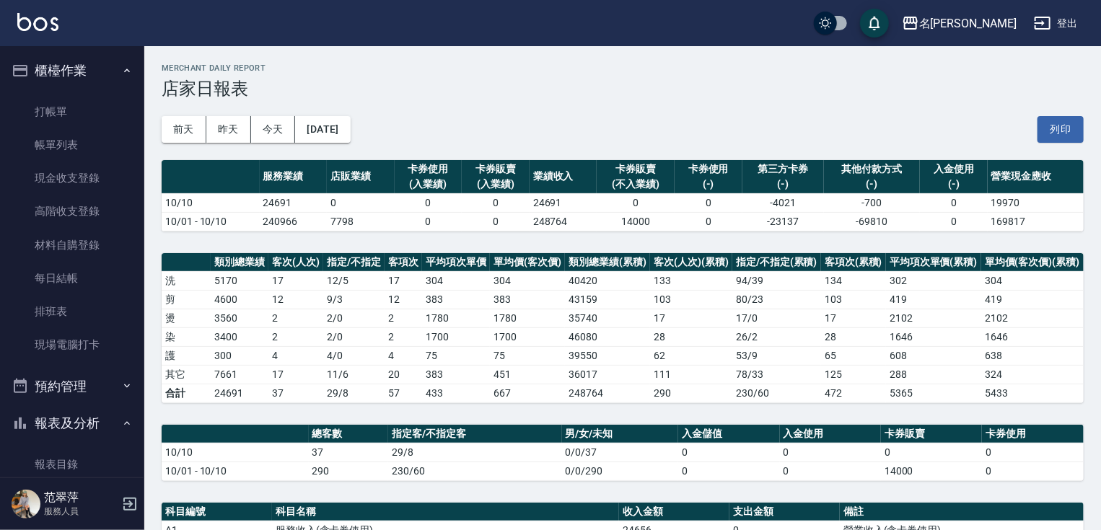
drag, startPoint x: 133, startPoint y: 268, endPoint x: 153, endPoint y: 286, distance: 27.1
click at [141, 335] on nav "櫃檯作業 打帳單 帳單列表 現金收支登錄 高階收支登錄 材料自購登錄 每日結帳 排班表 現場電腦打卡 預約管理 預約管理 單日預約紀錄 單週預約紀錄 報表及分…" at bounding box center [72, 261] width 144 height 431
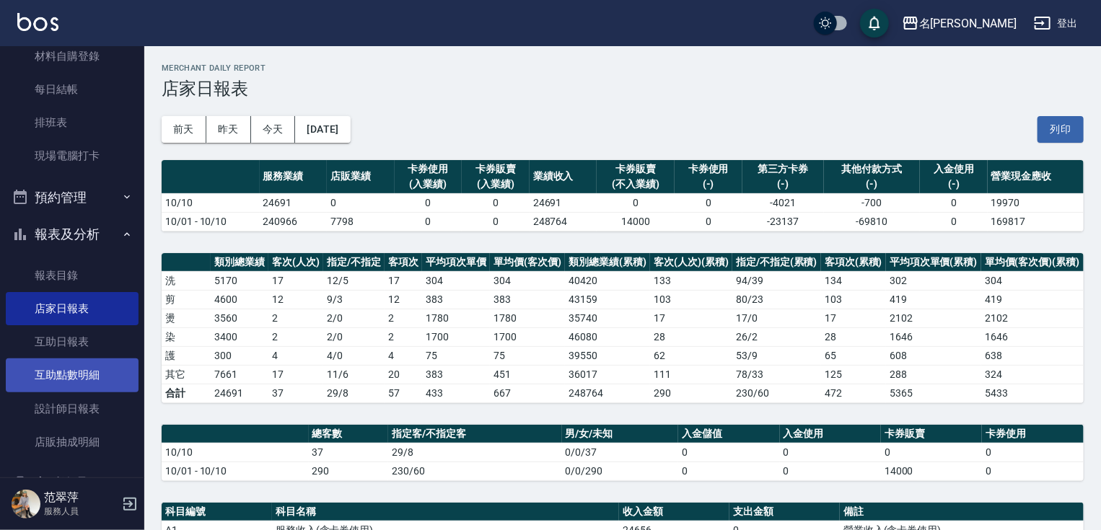
scroll to position [181, 0]
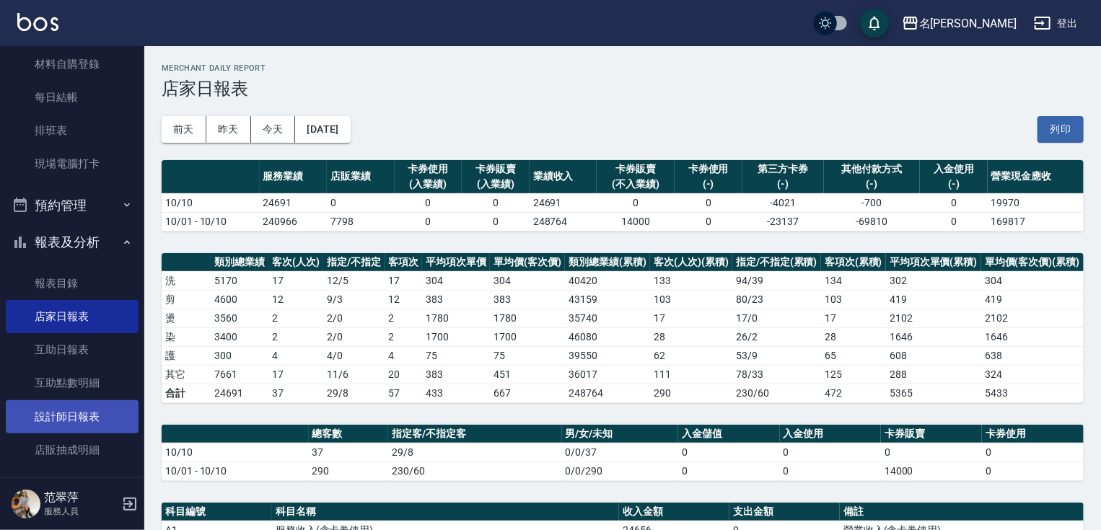
click at [71, 416] on link "設計師日報表" at bounding box center [72, 416] width 133 height 33
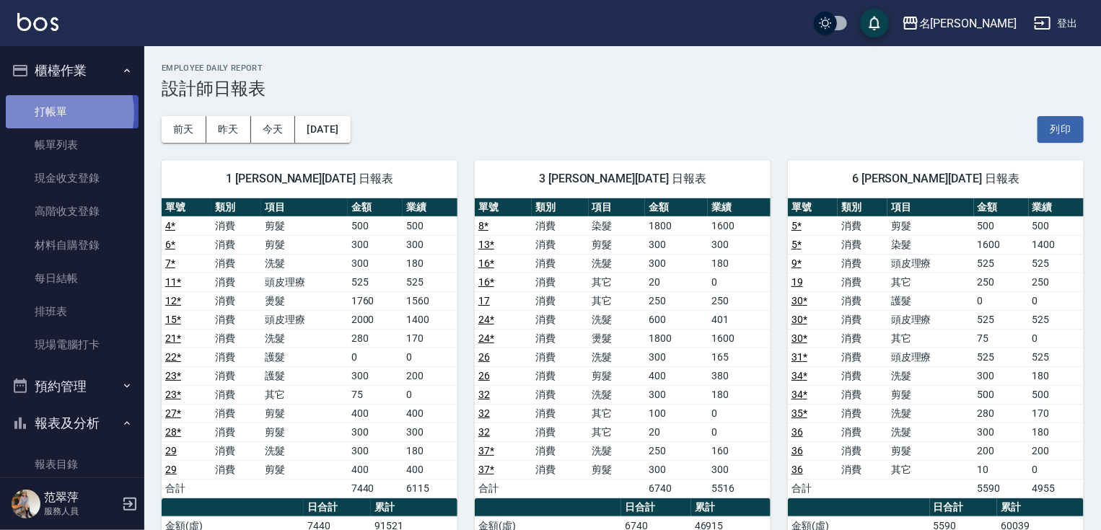
click at [48, 113] on link "打帳單" at bounding box center [72, 111] width 133 height 33
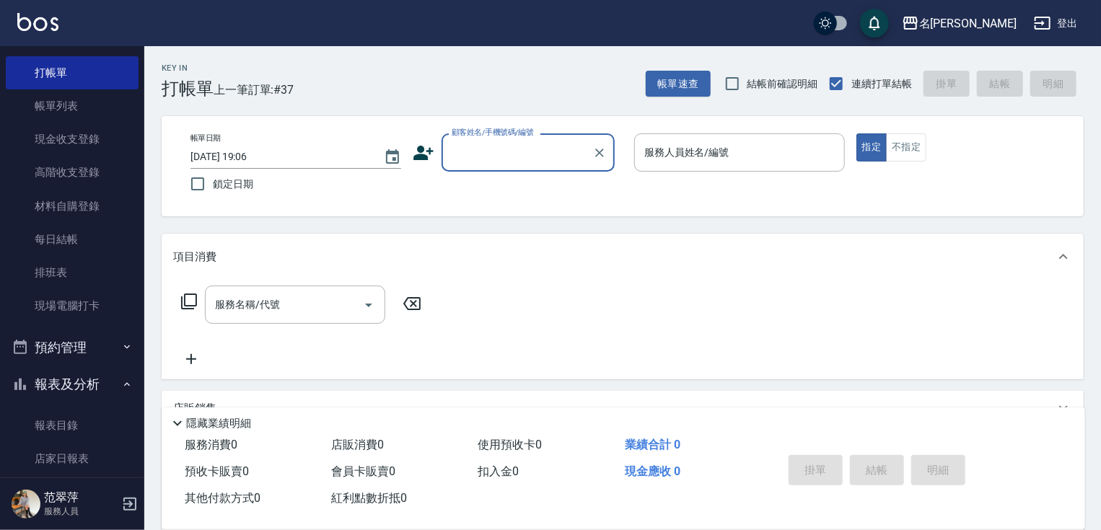
scroll to position [58, 0]
